Goal: Contribute content: Add original content to the website for others to see

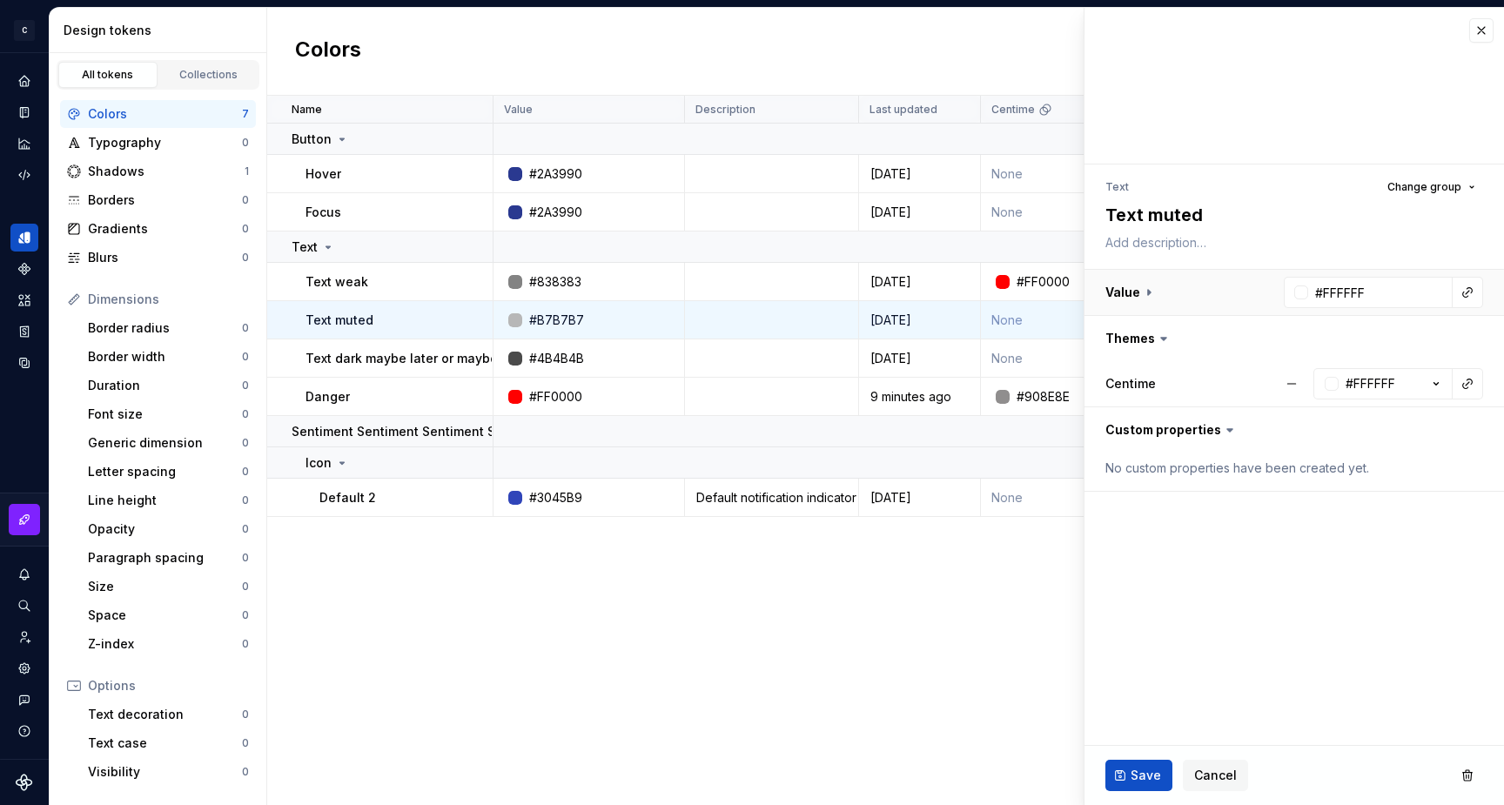
click at [1137, 292] on button "button" at bounding box center [1295, 292] width 420 height 45
click at [1225, 783] on button "Cancel" at bounding box center [1215, 775] width 65 height 31
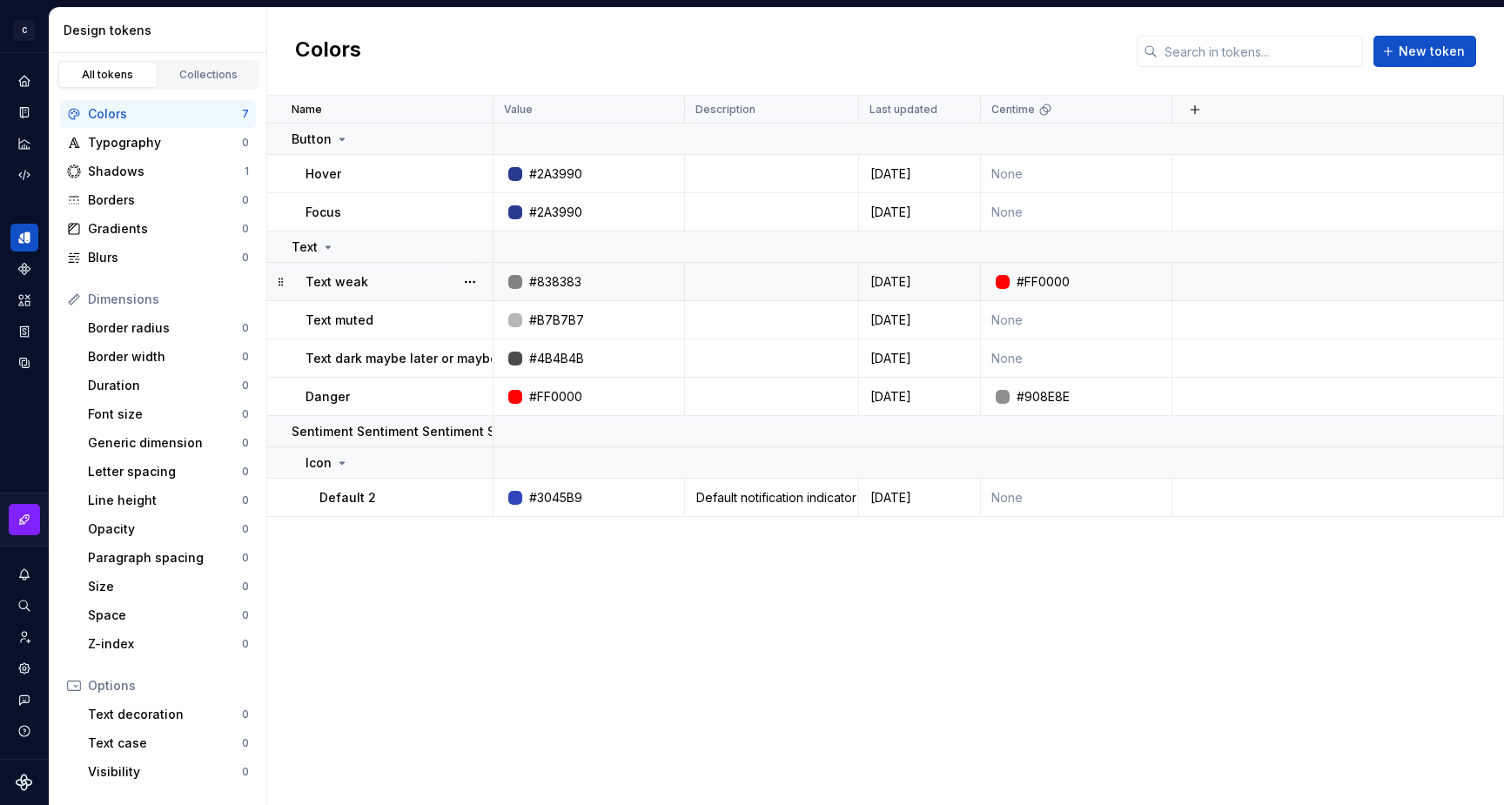
click at [353, 276] on p "Text weak" at bounding box center [337, 281] width 63 height 17
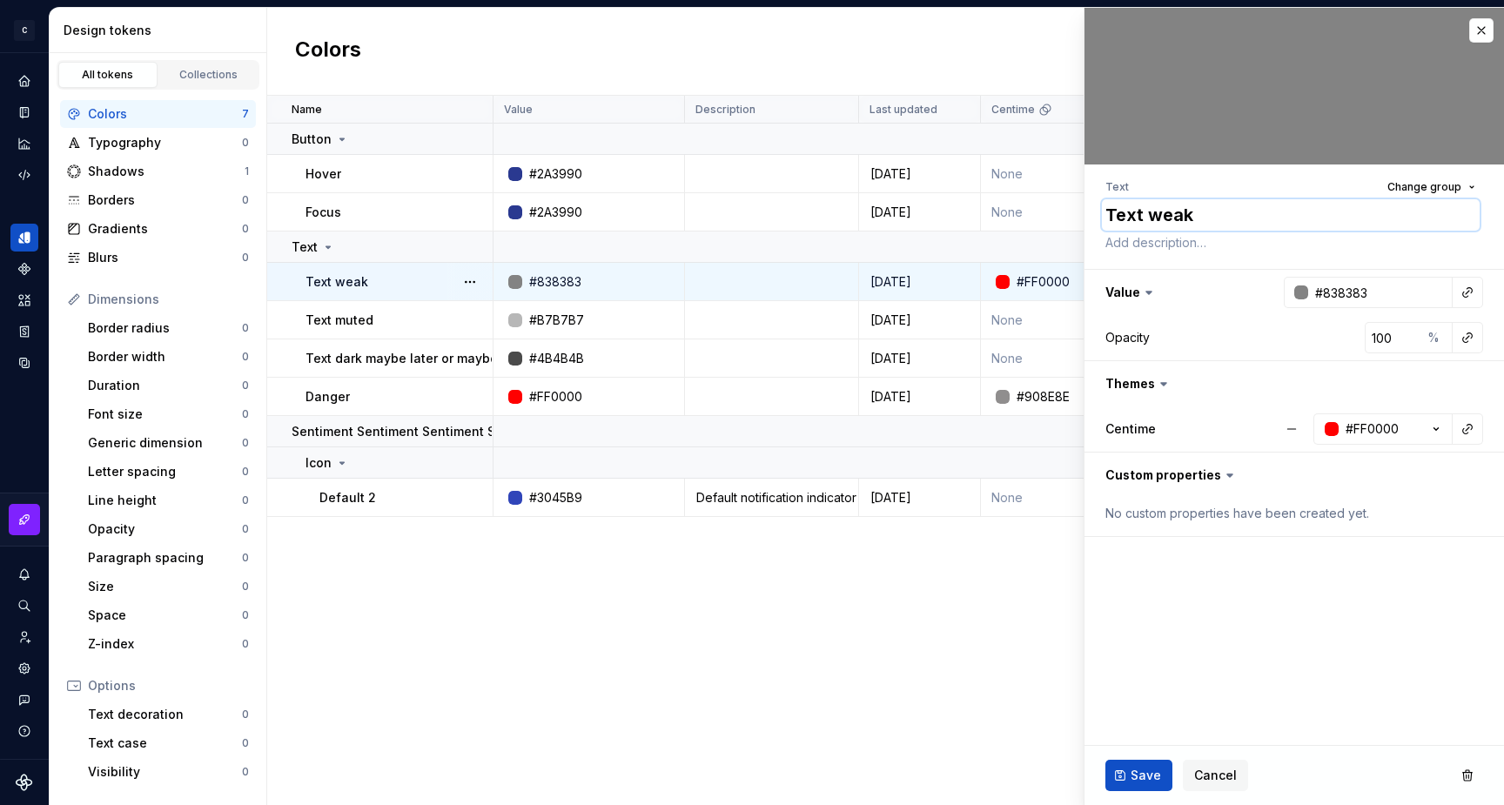
click at [1151, 220] on textarea "Text weak" at bounding box center [1291, 214] width 378 height 31
click at [1175, 222] on textarea "Text weak" at bounding box center [1291, 214] width 378 height 31
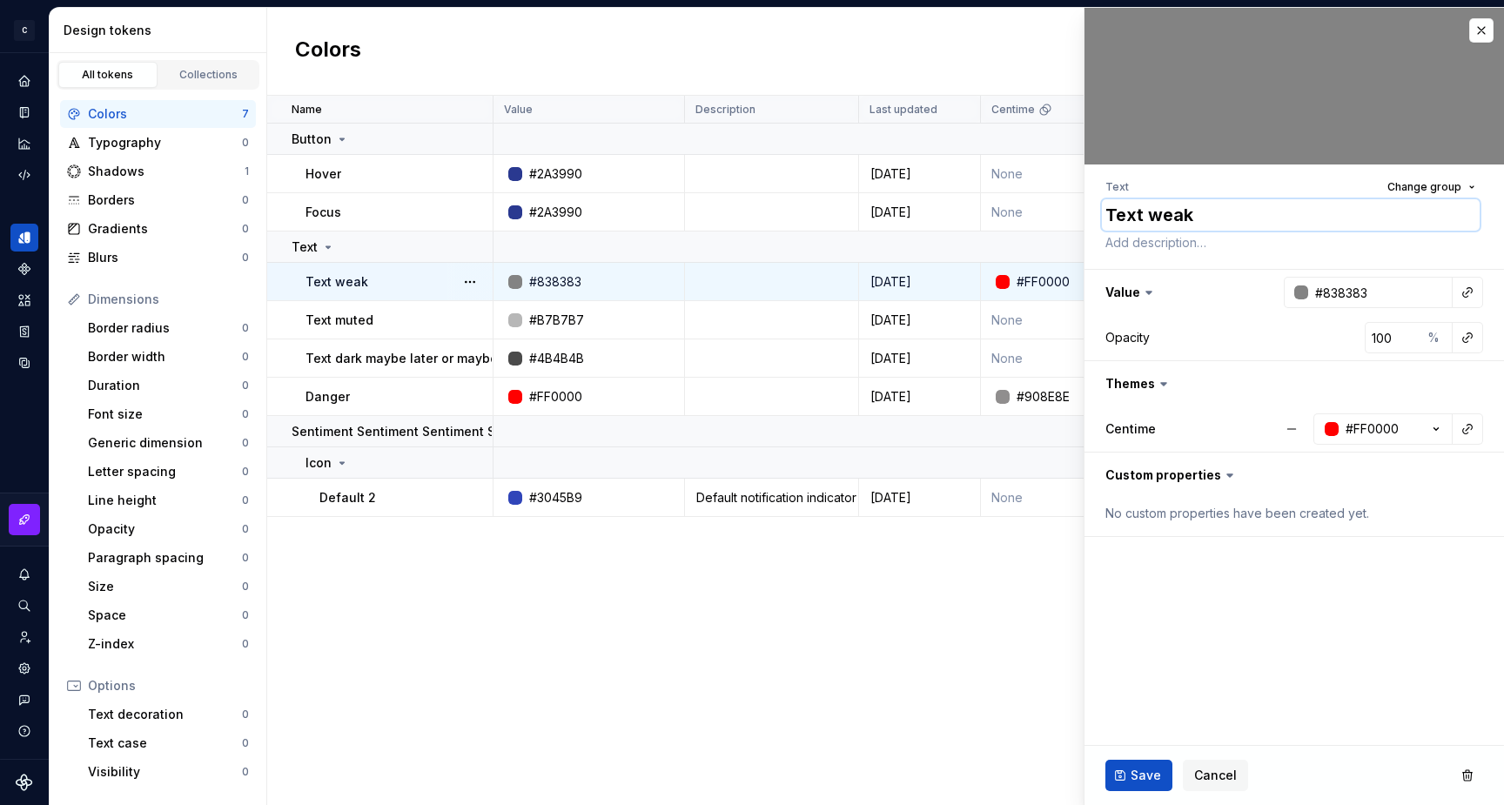
type textarea "*"
type textarea "Text m"
type textarea "*"
type textarea "Text mu"
type textarea "*"
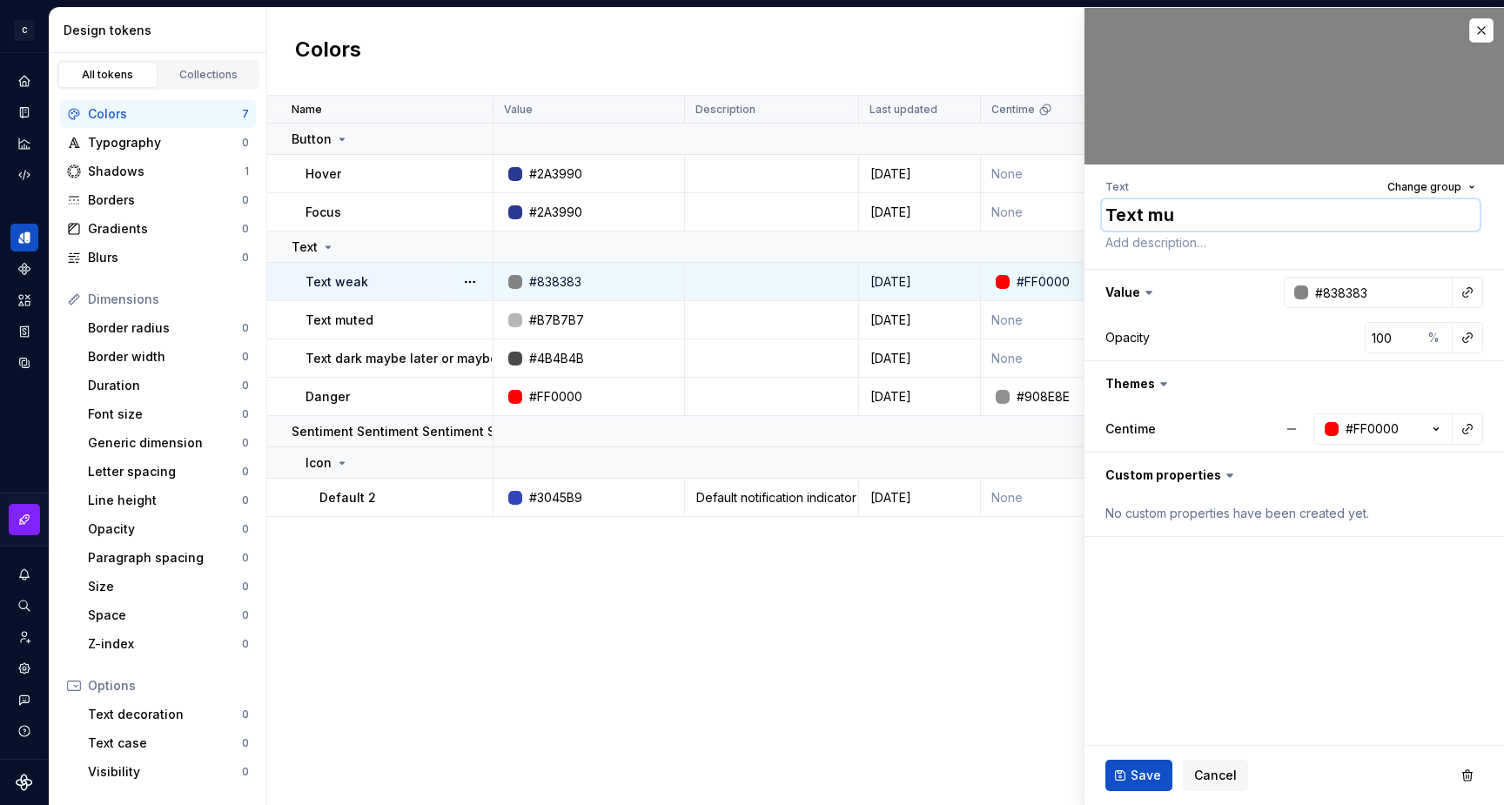
type textarea "Text mut"
type textarea "*"
type textarea "Text mute"
type textarea "*"
type textarea "Text muted"
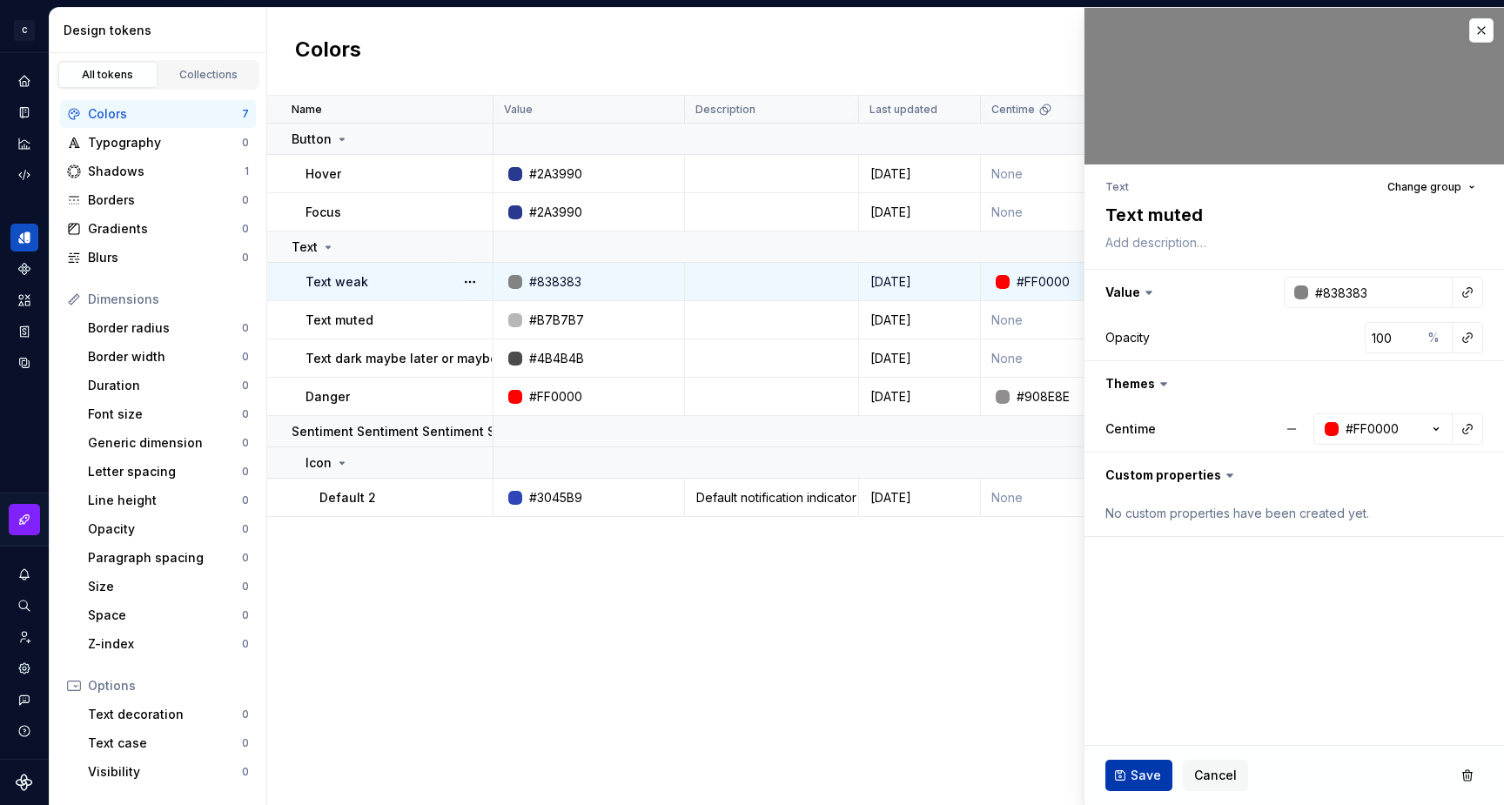
click at [1134, 767] on span "Save" at bounding box center [1146, 775] width 30 height 17
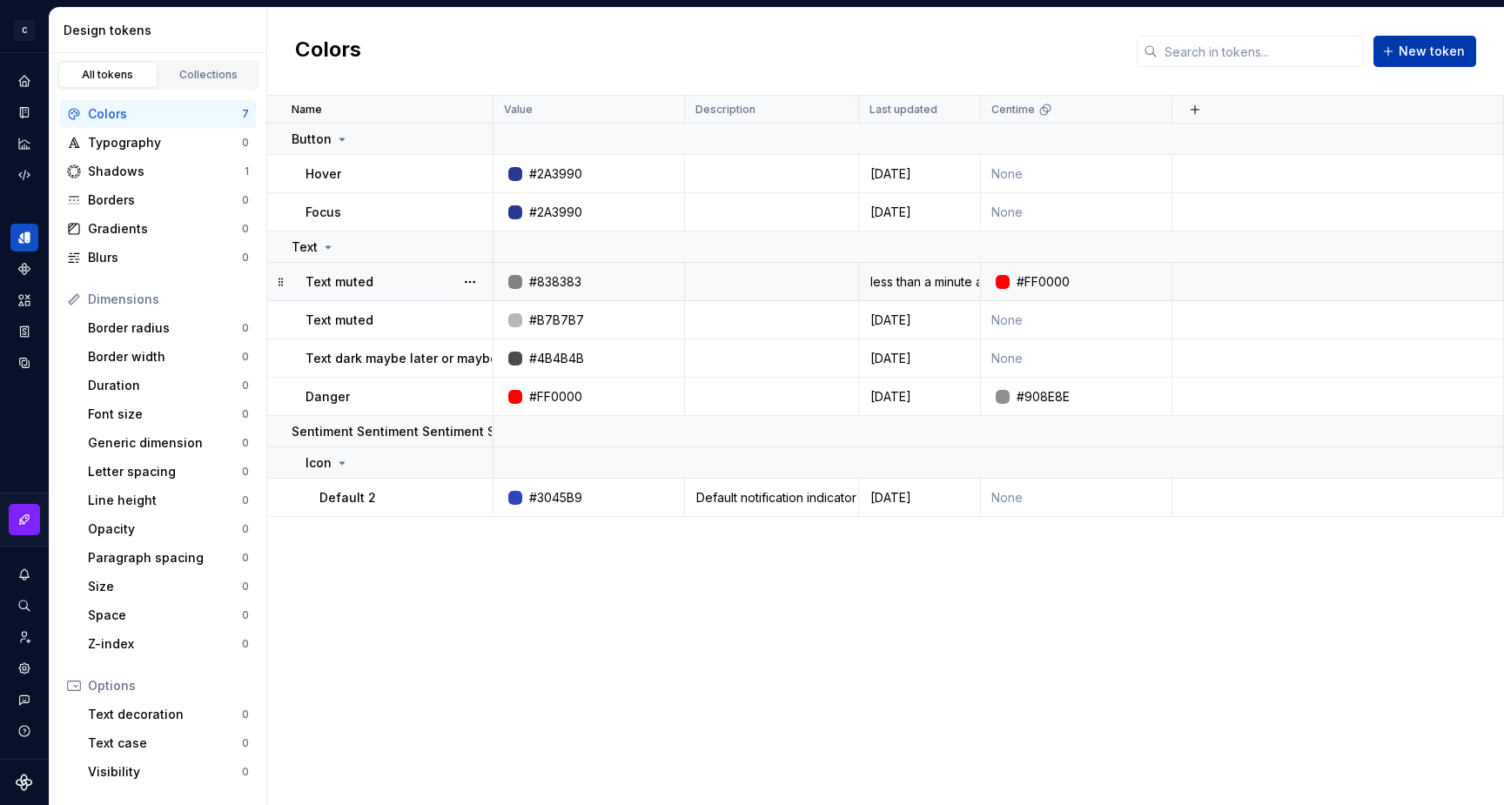
click at [1432, 37] on button "New token" at bounding box center [1424, 51] width 103 height 31
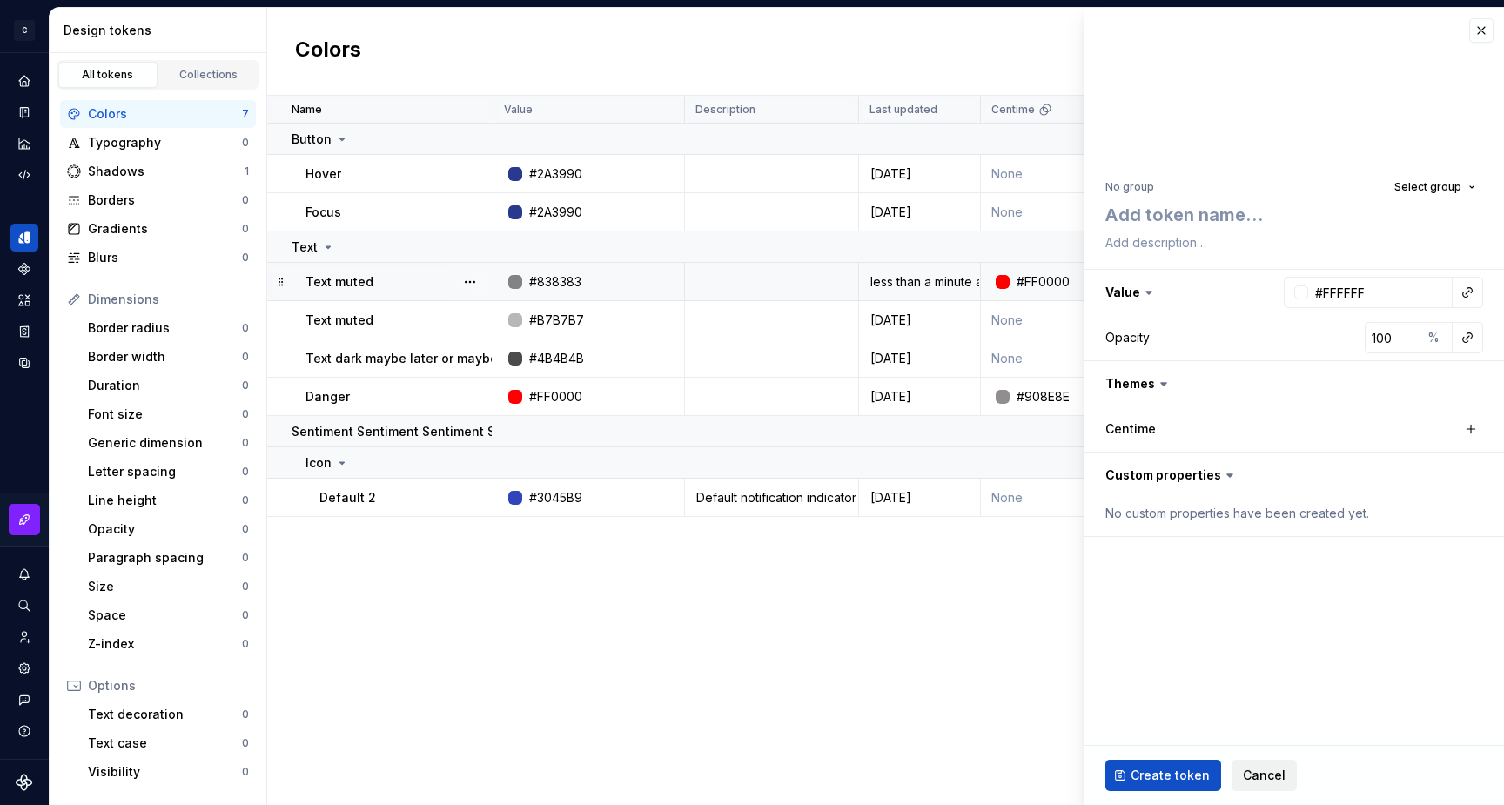
click at [1262, 775] on span "Cancel" at bounding box center [1264, 775] width 43 height 17
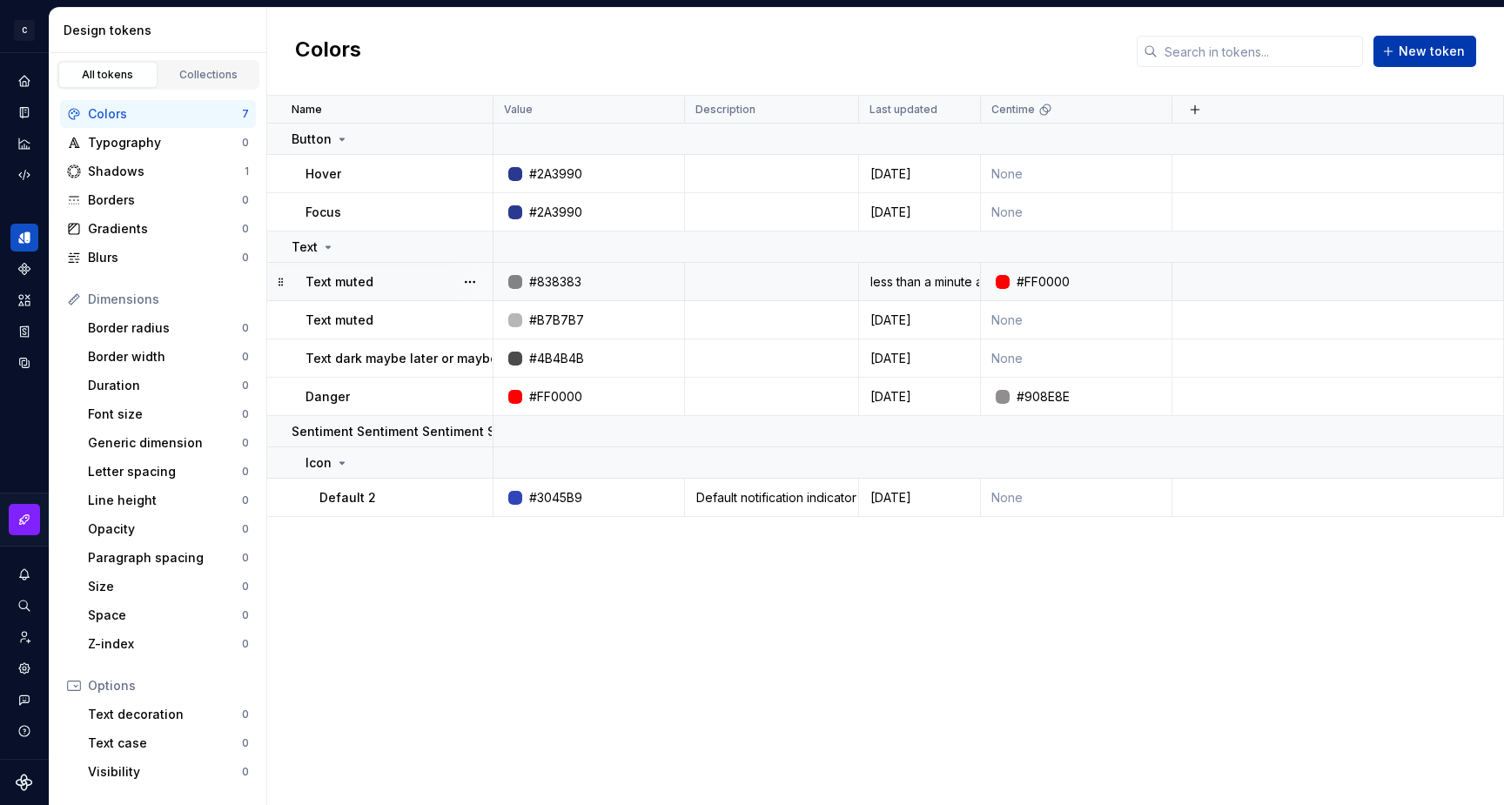
click at [1395, 52] on button "New token" at bounding box center [1424, 51] width 103 height 31
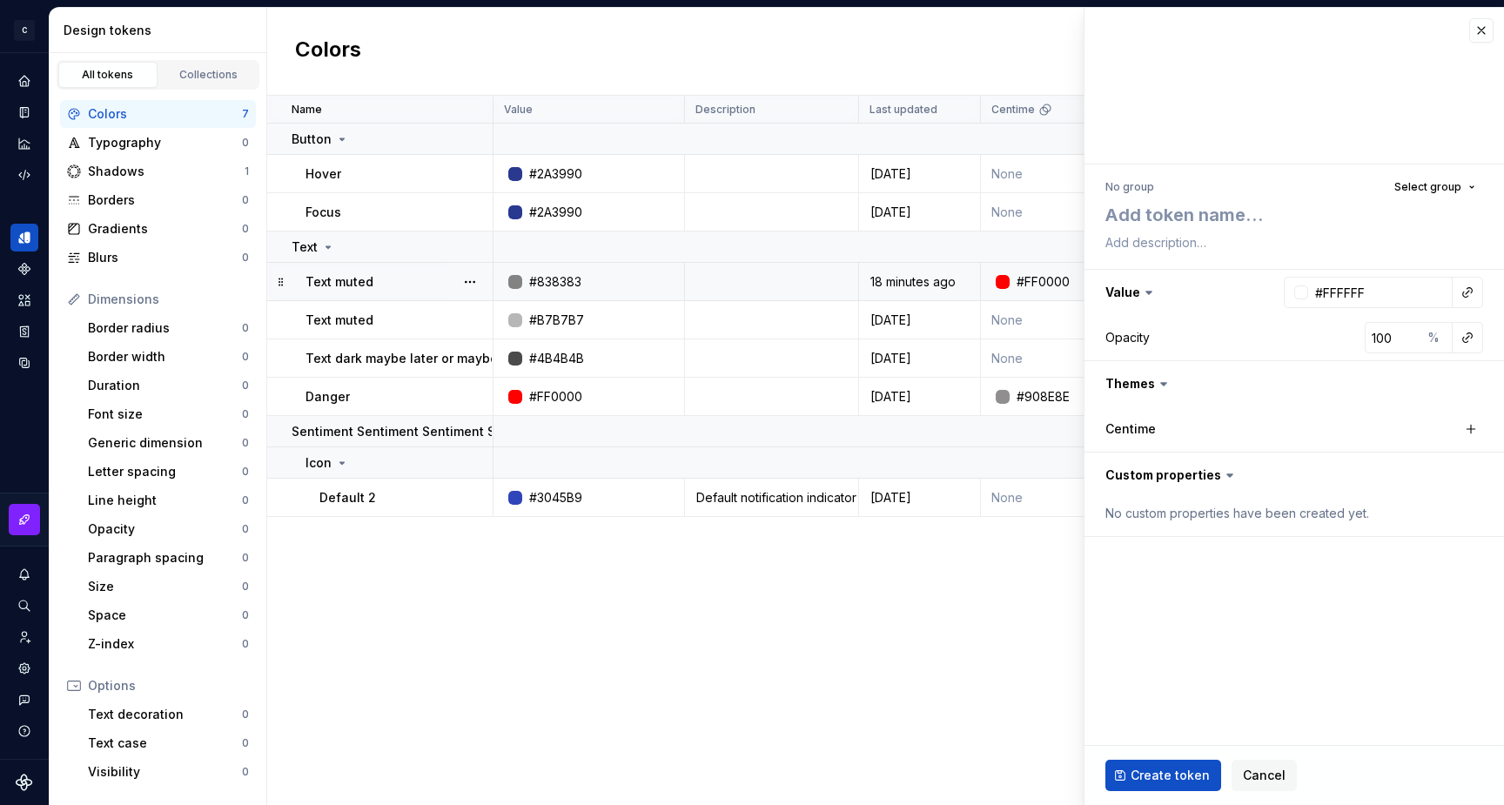
type textarea "*"
